Goal: Task Accomplishment & Management: Use online tool/utility

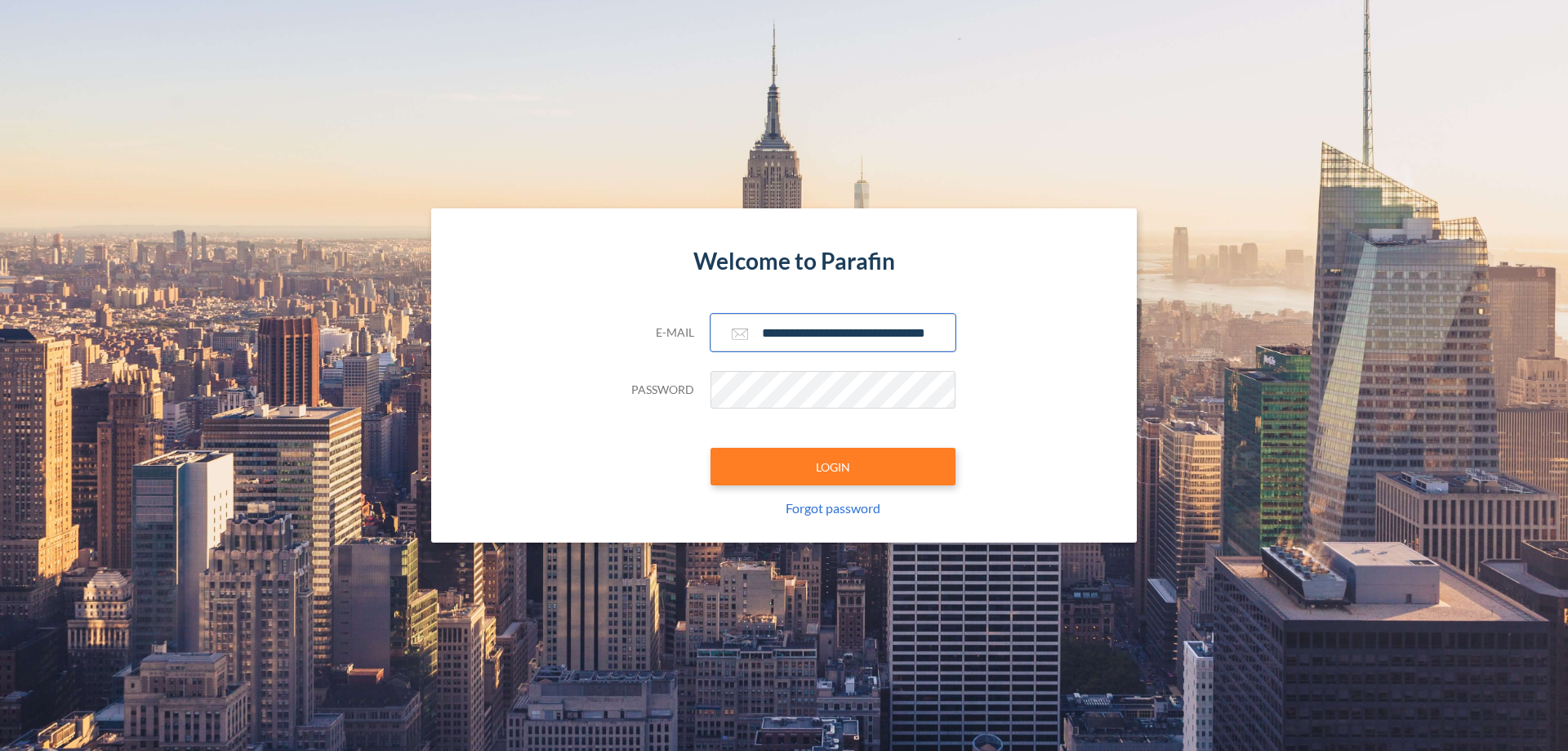
type input "**********"
click at [833, 467] on button "LOGIN" at bounding box center [832, 467] width 245 height 38
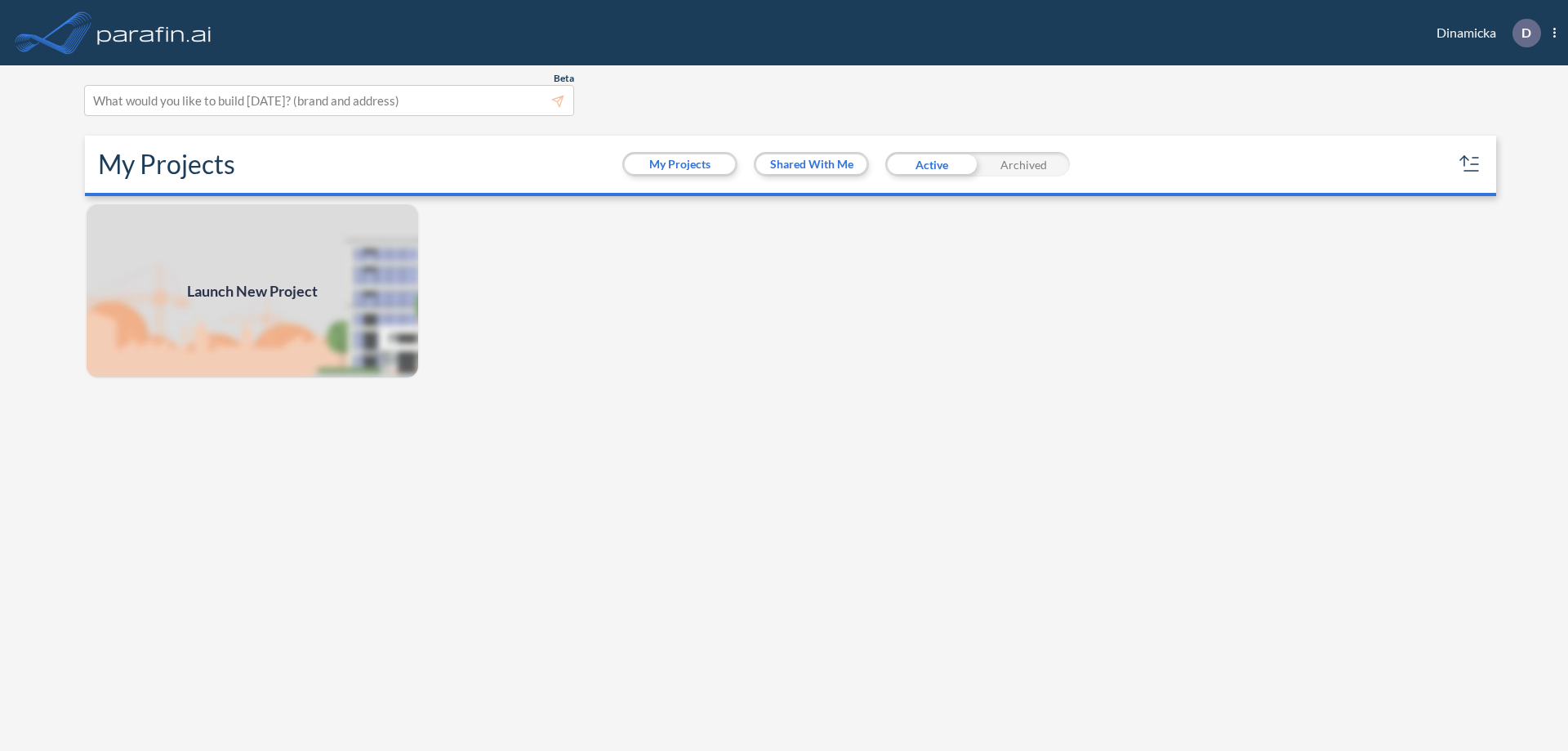
scroll to position [4, 0]
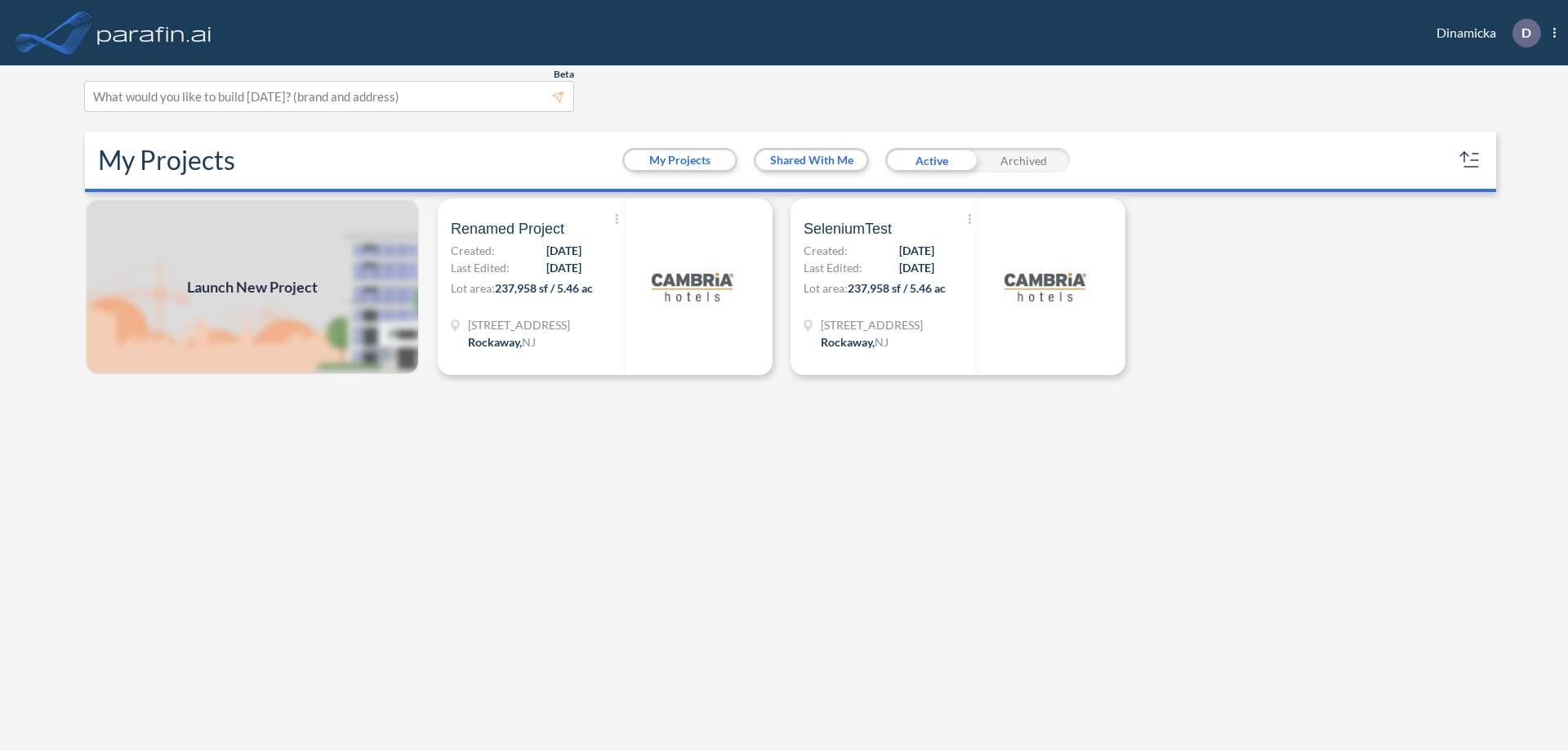
click at [253, 286] on span "Launch New Project" at bounding box center [253, 287] width 131 height 22
